Goal: Information Seeking & Learning: Check status

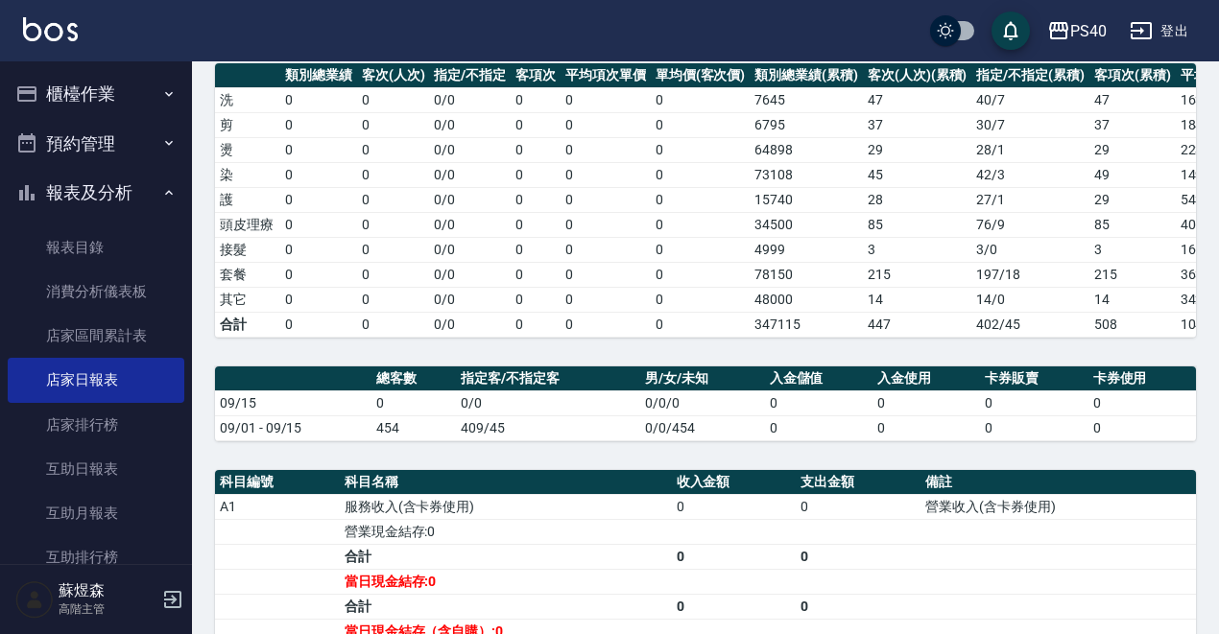
scroll to position [262, 0]
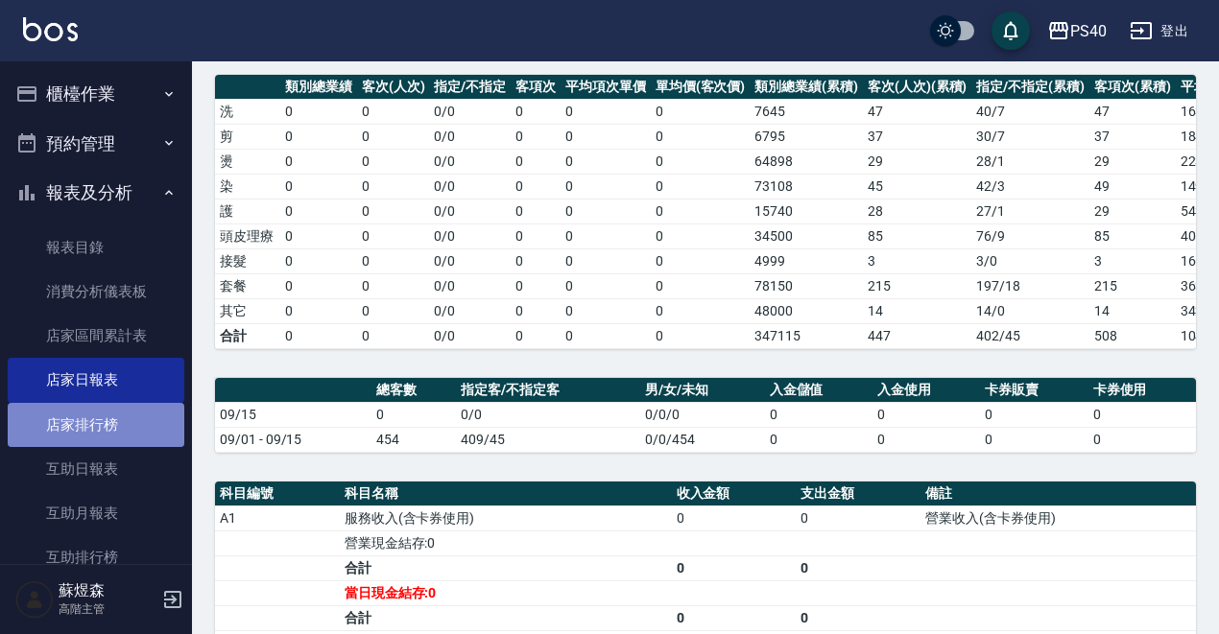
click at [100, 431] on link "店家排行榜" at bounding box center [96, 425] width 177 height 44
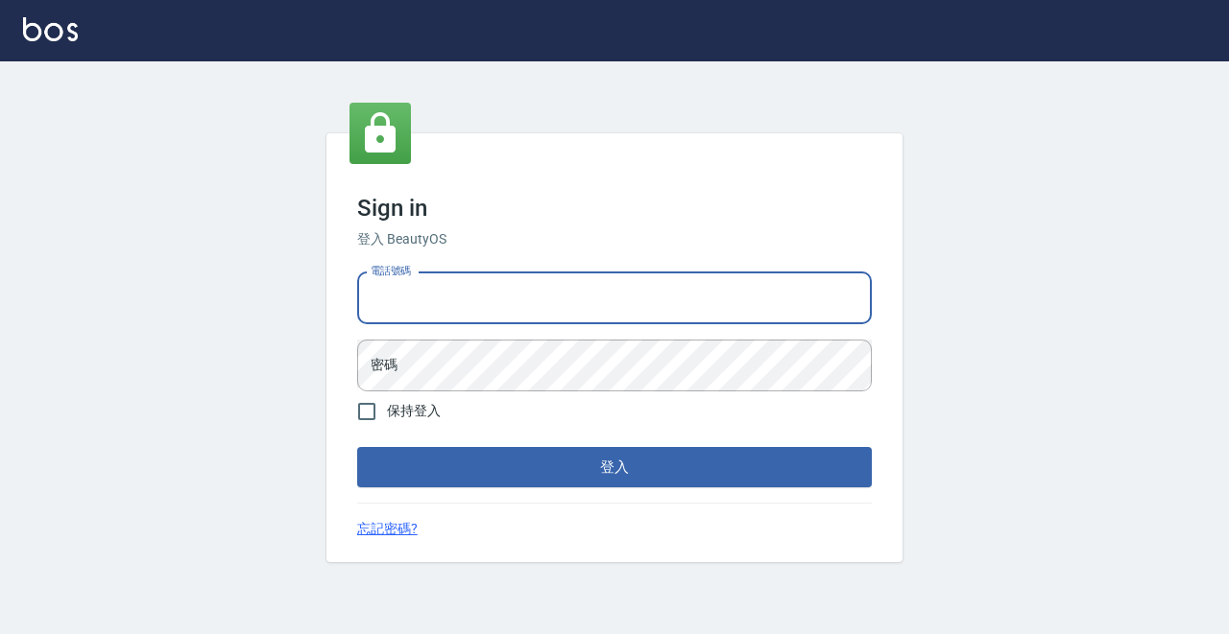
type input "0931261253"
click at [614, 467] on button "登入" at bounding box center [614, 467] width 514 height 40
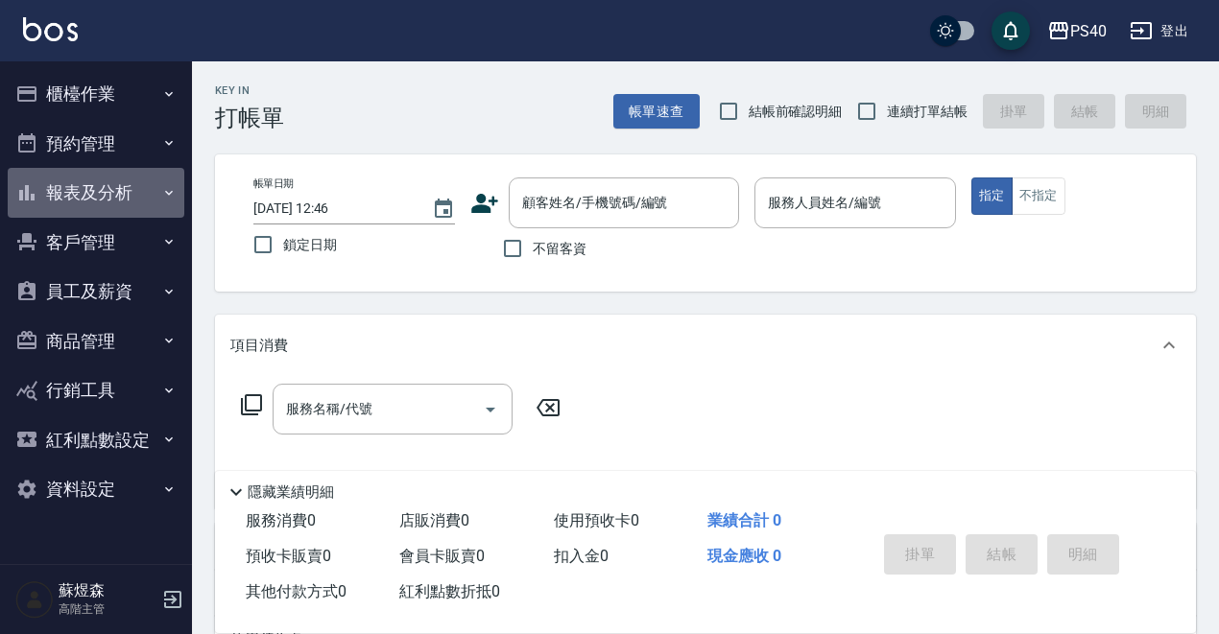
drag, startPoint x: 110, startPoint y: 198, endPoint x: 110, endPoint y: 213, distance: 15.4
click at [110, 197] on button "報表及分析" at bounding box center [96, 193] width 177 height 50
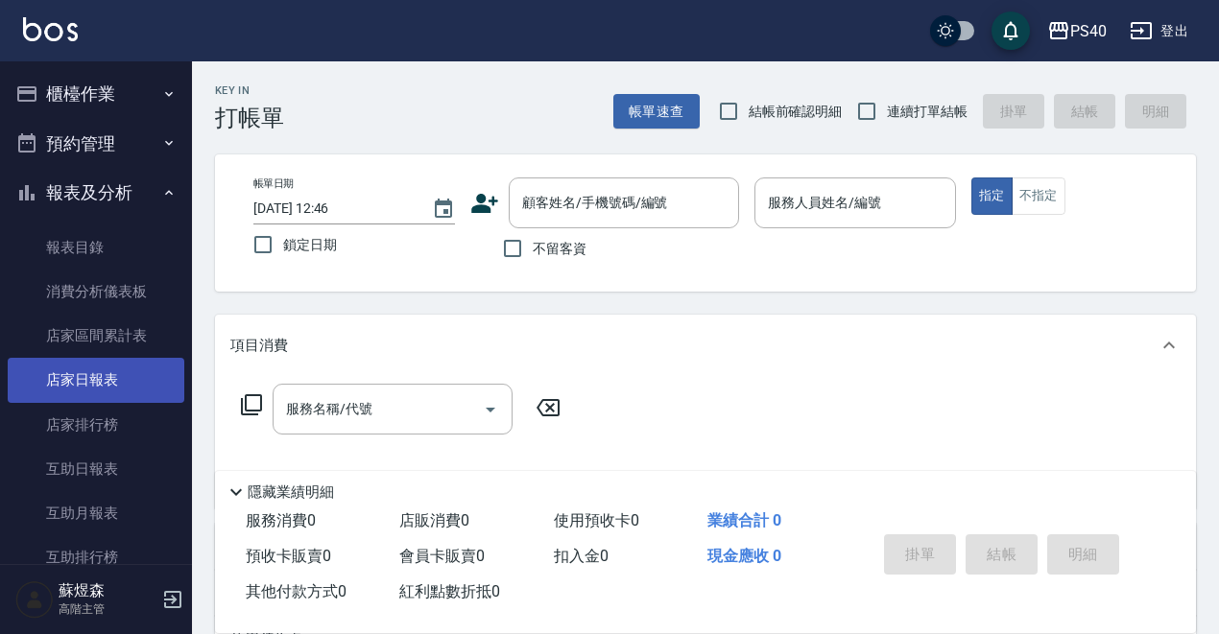
click at [94, 372] on link "店家日報表" at bounding box center [96, 380] width 177 height 44
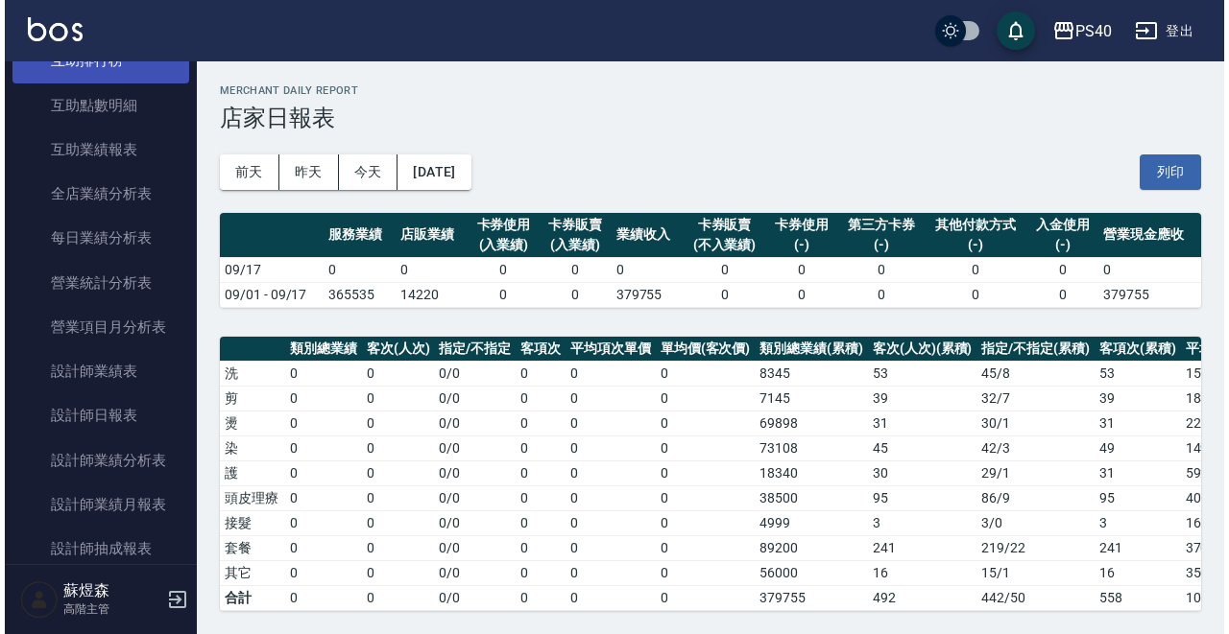
scroll to position [529, 0]
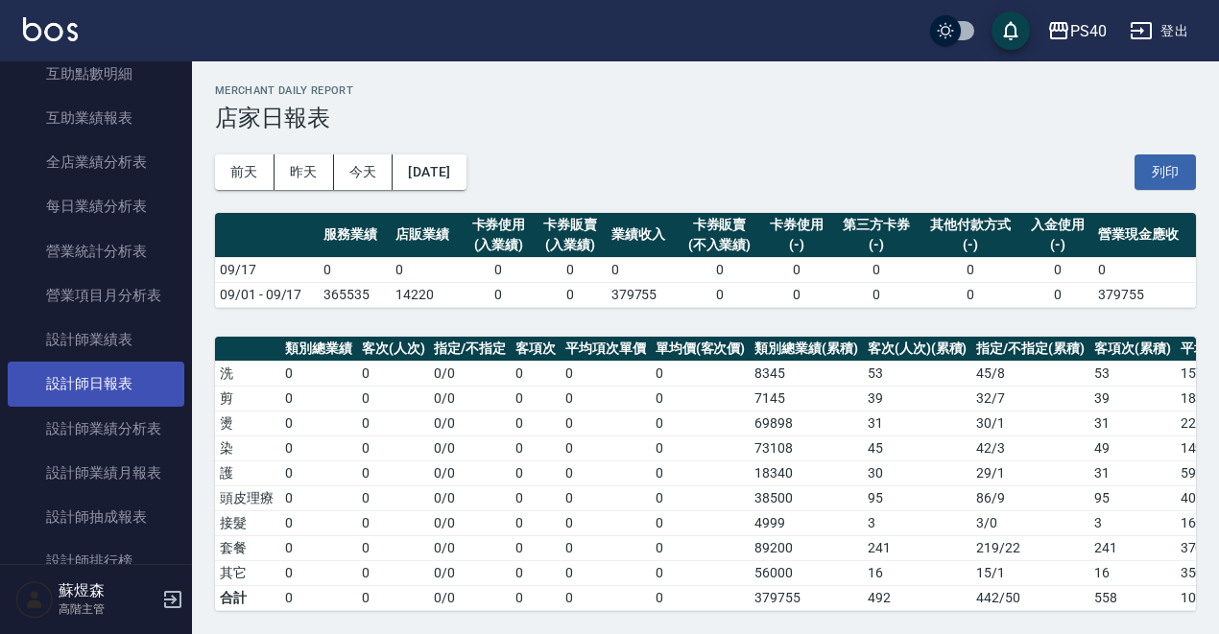
click at [119, 378] on link "設計師日報表" at bounding box center [96, 384] width 177 height 44
